Goal: Task Accomplishment & Management: Complete application form

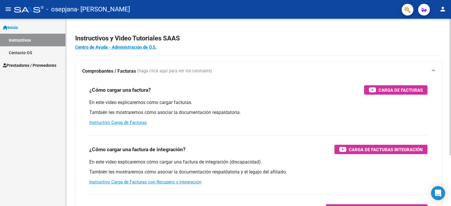
drag, startPoint x: 0, startPoint y: 0, endPoint x: 345, endPoint y: 26, distance: 346.1
click at [345, 26] on div "Instructivos y Video Tutoriales SAAS Centro de Ayuda - Administración de O.S. C…" at bounding box center [258, 147] width 385 height 257
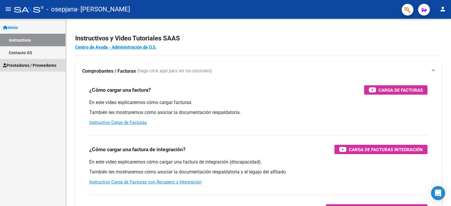
click at [48, 66] on span "Prestadores / Proveedores" at bounding box center [29, 65] width 53 height 6
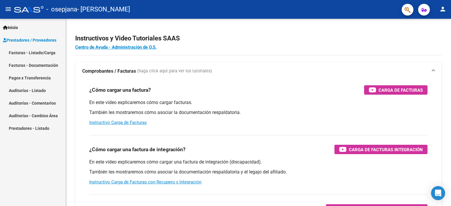
click at [41, 52] on link "Facturas - Listado/Carga" at bounding box center [32, 52] width 65 height 13
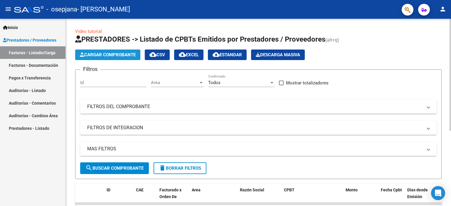
click at [106, 55] on span "Cargar Comprobante" at bounding box center [108, 54] width 56 height 5
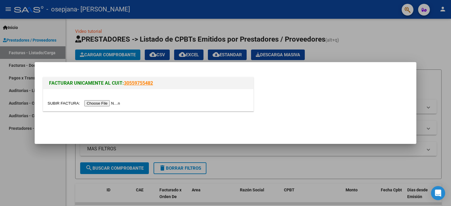
click at [99, 102] on input "file" at bounding box center [85, 103] width 74 height 6
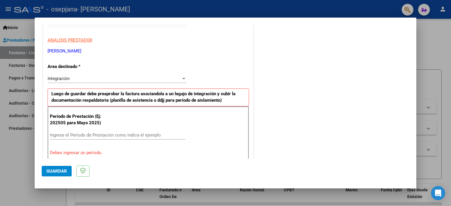
scroll to position [102, 0]
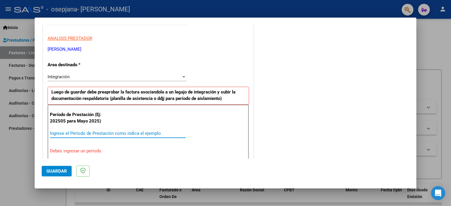
click at [68, 133] on input "Ingrese el Período de Prestación como indica el ejemplo" at bounding box center [118, 133] width 136 height 5
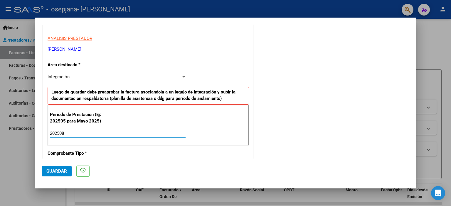
type input "202508"
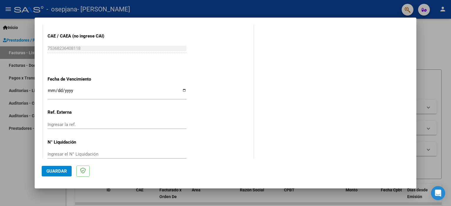
scroll to position [382, 0]
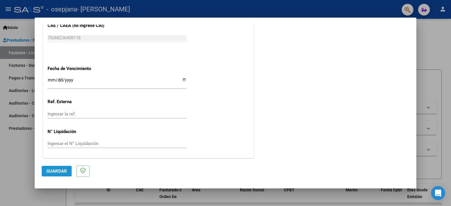
click at [63, 174] on button "Guardar" at bounding box center [57, 171] width 30 height 11
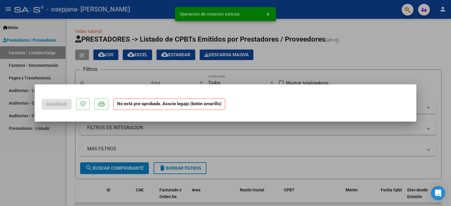
scroll to position [0, 0]
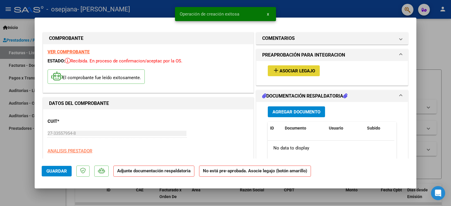
click at [276, 73] on mat-icon "add" at bounding box center [275, 70] width 7 height 7
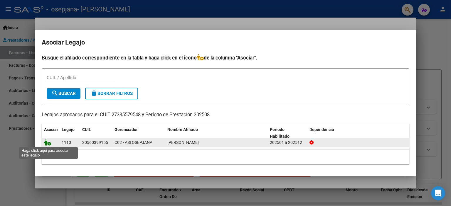
click at [48, 144] on icon at bounding box center [47, 142] width 7 height 6
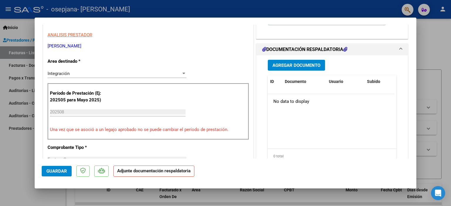
scroll to position [88, 0]
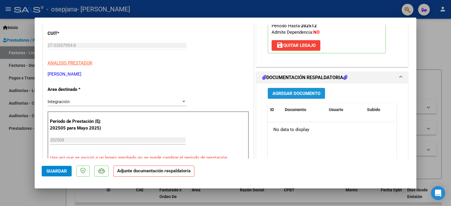
click at [283, 94] on span "Agregar Documento" at bounding box center [296, 93] width 48 height 5
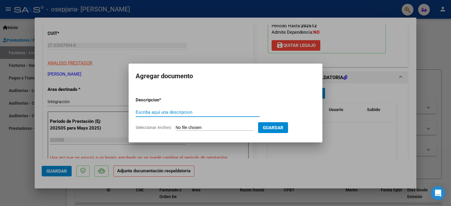
click at [182, 110] on input "Escriba aquí una descripcion" at bounding box center [198, 112] width 124 height 5
type input "Planilla de asistencia [PERSON_NAME] [MEDICAL_DATA] [DATE]"
click at [192, 129] on input "Seleccionar Archivo" at bounding box center [215, 128] width 78 height 6
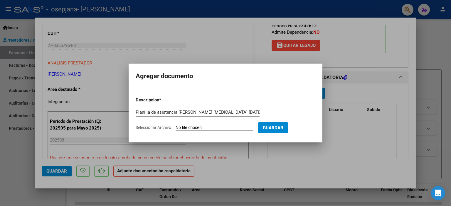
type input "C:\fakepath\Planilla de asistencia [PERSON_NAME] [MEDICAL_DATA] [DATE].pdf"
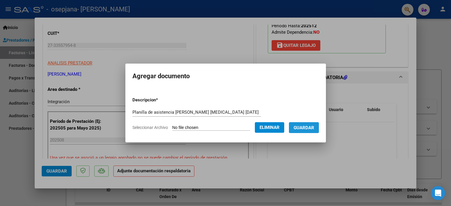
click at [314, 127] on span "Guardar" at bounding box center [303, 127] width 21 height 5
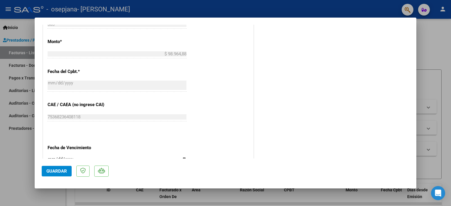
scroll to position [391, 0]
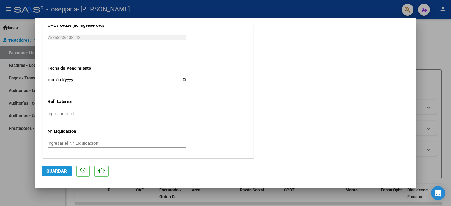
click at [67, 169] on button "Guardar" at bounding box center [57, 171] width 30 height 11
click at [50, 172] on span "Guardar" at bounding box center [56, 171] width 21 height 5
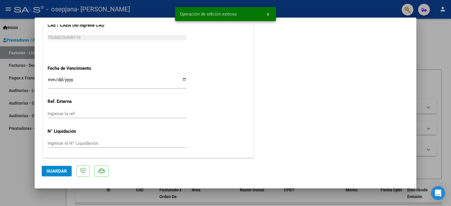
click at [21, 182] on div at bounding box center [225, 103] width 451 height 206
type input "$ 0,00"
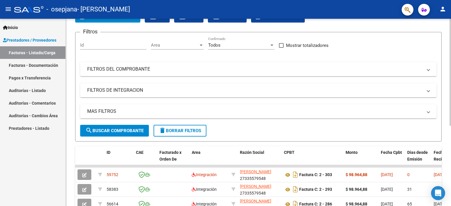
scroll to position [38, 0]
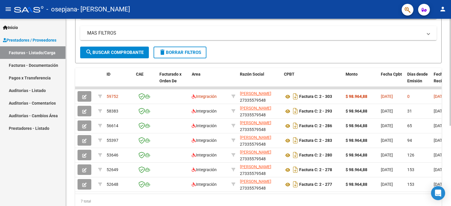
click at [448, 153] on div "Video tutorial PRESTADORES -> Listado de CPBTs Emitidos por Prestadores / Prove…" at bounding box center [259, 65] width 387 height 325
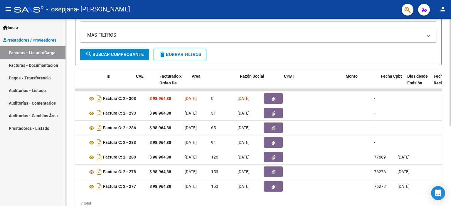
scroll to position [0, 0]
